Goal: Find specific page/section: Find specific page/section

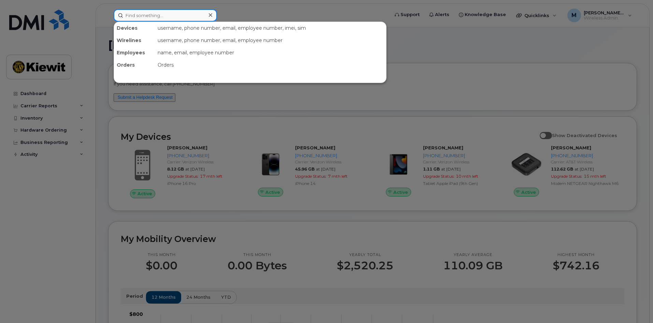
click at [156, 19] on input at bounding box center [165, 15] width 103 height 12
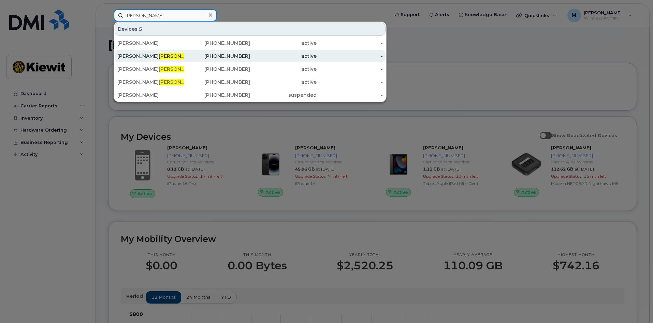
type input "toth"
click at [234, 57] on div "912-813-6125" at bounding box center [217, 56] width 67 height 7
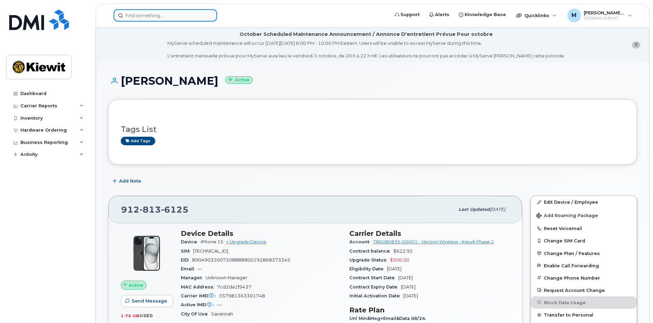
click at [149, 14] on input at bounding box center [165, 15] width 103 height 12
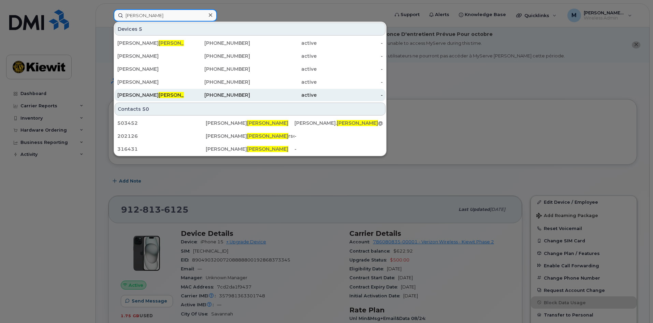
type input "sharpe"
click at [242, 98] on div "912-551-2165" at bounding box center [217, 95] width 67 height 12
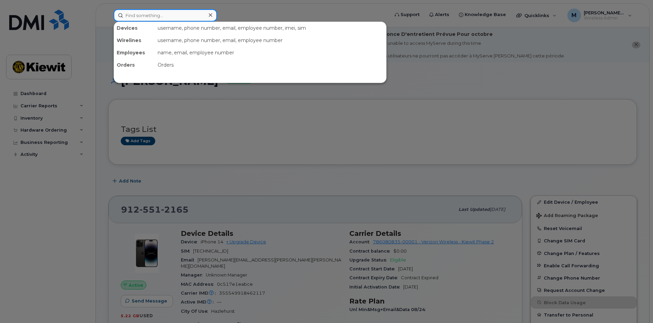
click at [140, 15] on input at bounding box center [165, 15] width 103 height 12
type input "russell"
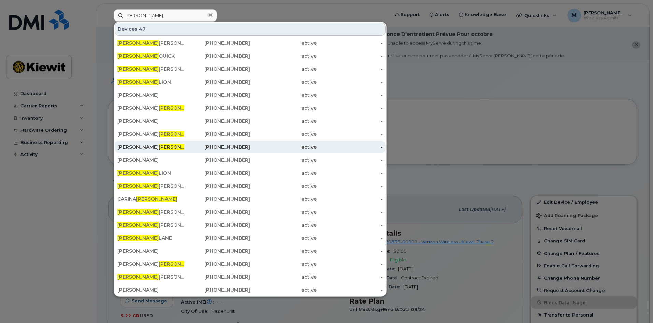
click at [229, 145] on div "912-414-6297" at bounding box center [217, 146] width 67 height 7
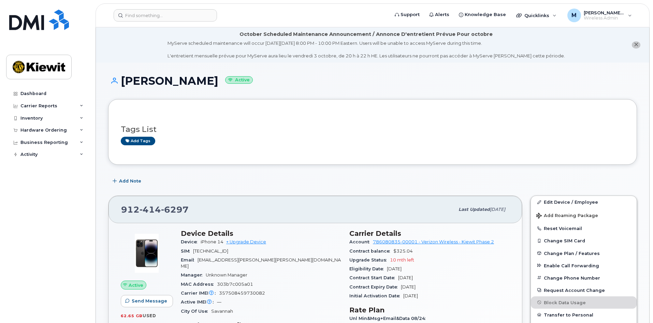
click at [259, 178] on div "Add Note" at bounding box center [372, 181] width 529 height 12
click at [533, 149] on div "Tags List Add tags" at bounding box center [373, 132] width 504 height 40
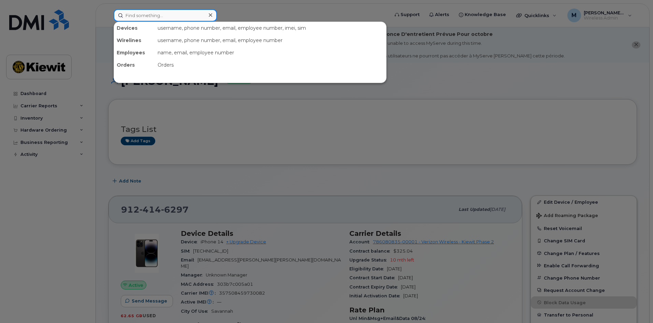
click at [163, 16] on input at bounding box center [165, 15] width 103 height 12
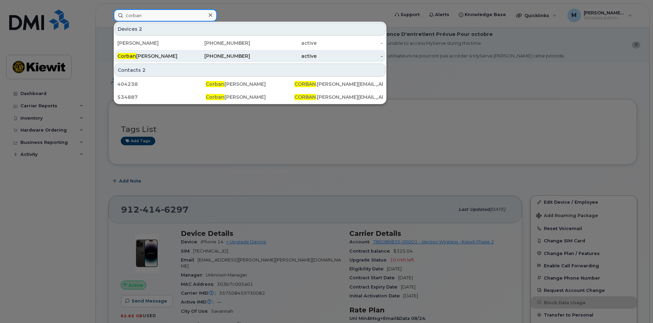
type input "corban"
click at [228, 54] on div "912-813-6143" at bounding box center [217, 56] width 67 height 7
